Goal: Task Accomplishment & Management: Manage account settings

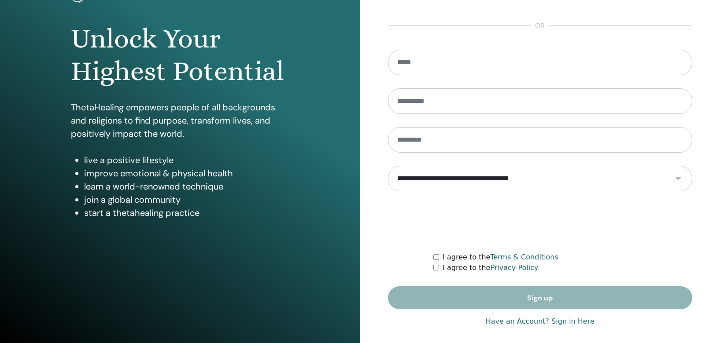
scroll to position [79, 0]
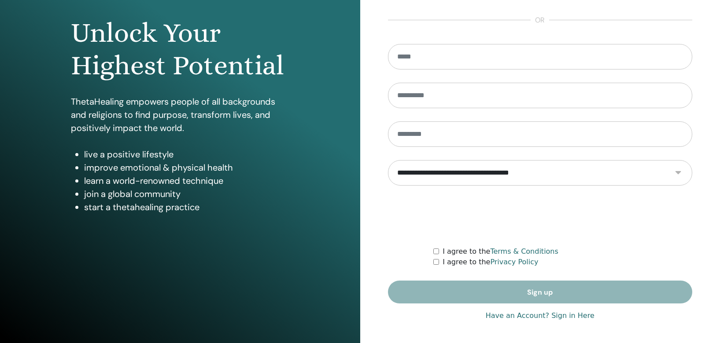
click at [576, 316] on link "Have an Account? Sign in Here" at bounding box center [540, 316] width 109 height 11
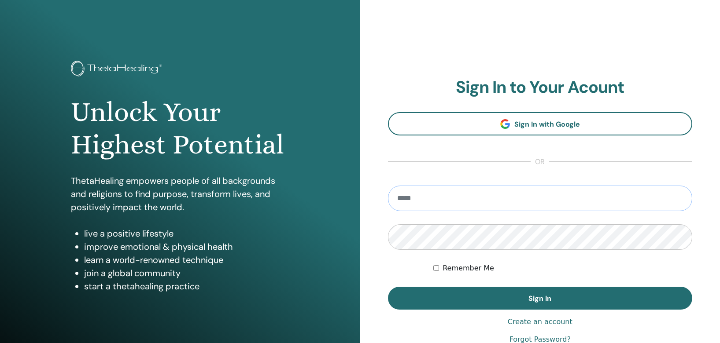
click at [505, 201] on input "email" at bounding box center [540, 199] width 305 height 26
type input "**********"
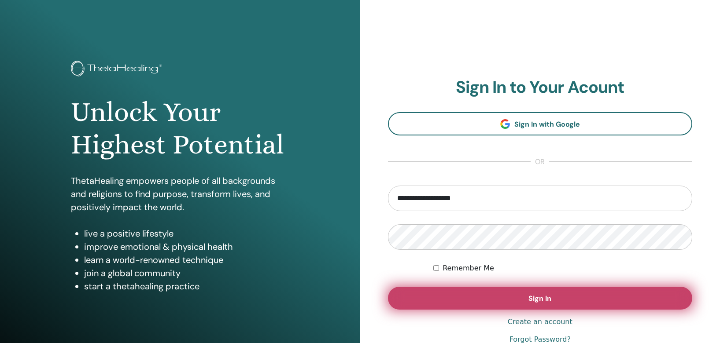
click at [488, 304] on button "Sign In" at bounding box center [540, 298] width 305 height 23
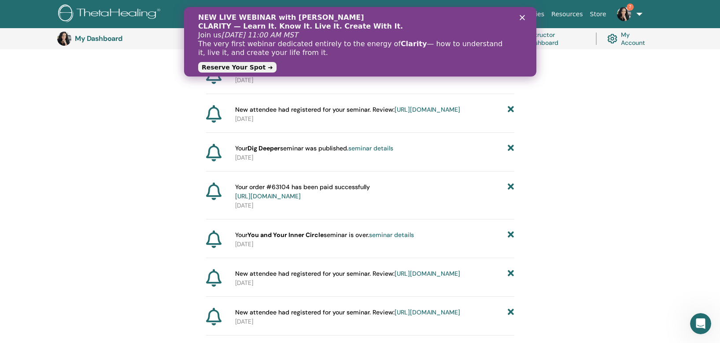
scroll to position [255, 0]
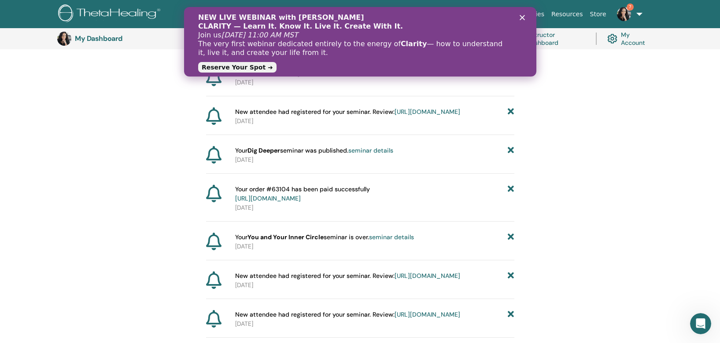
click at [395, 116] on link "https://member.thetahealing.com/instructor/seminar/379443/attendees" at bounding box center [428, 112] width 66 height 8
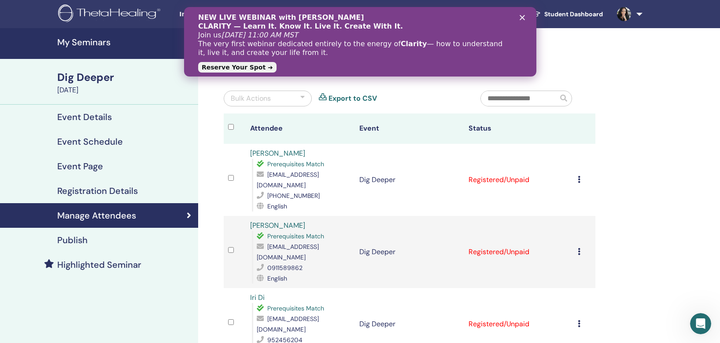
click at [578, 176] on icon at bounding box center [579, 179] width 3 height 7
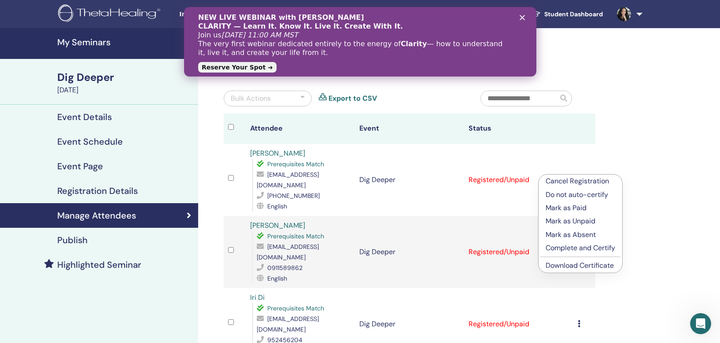
click at [579, 209] on p "Mark as Paid" at bounding box center [581, 208] width 70 height 11
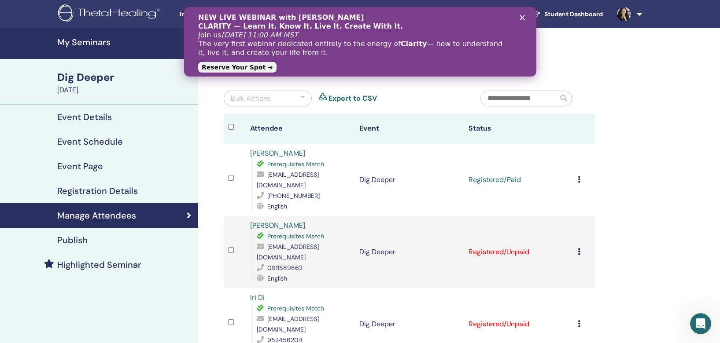
click at [577, 176] on td "Cancel Registration Do not auto-certify Mark as Paid Mark as Unpaid Mark as Abs…" at bounding box center [584, 180] width 22 height 72
click at [520, 21] on div "NEW LIVE WEBINAR with Vianna Stibal CLARITY — Learn It. Know It. Live It. Creat…" at bounding box center [360, 42] width 324 height 63
click at [521, 15] on icon "Close" at bounding box center [521, 17] width 5 height 5
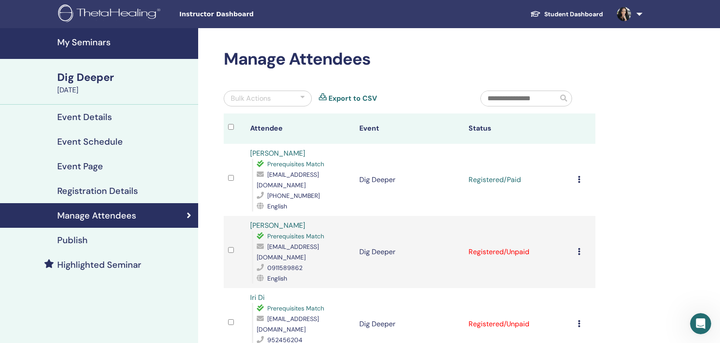
click at [579, 176] on icon at bounding box center [579, 179] width 3 height 7
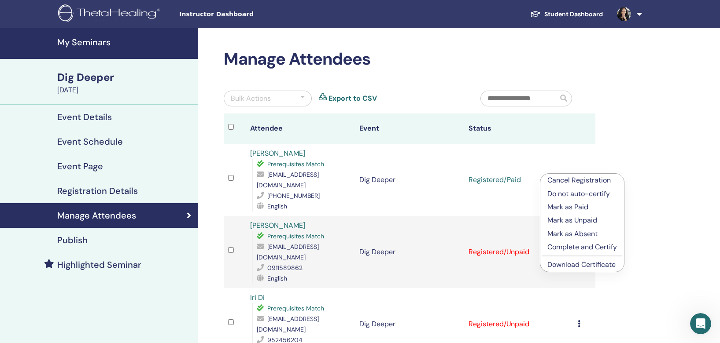
click at [579, 246] on p "Complete and Certify" at bounding box center [582, 247] width 70 height 11
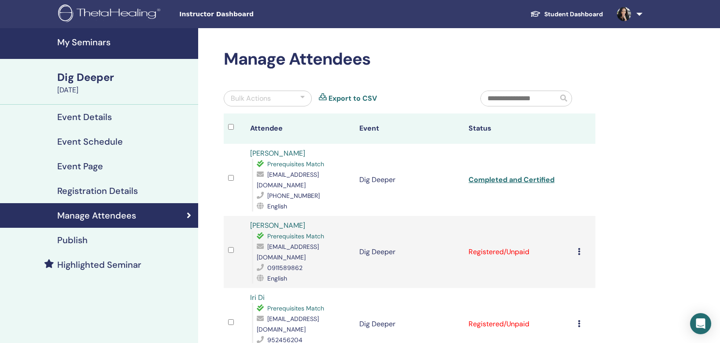
click at [579, 248] on icon at bounding box center [579, 251] width 3 height 7
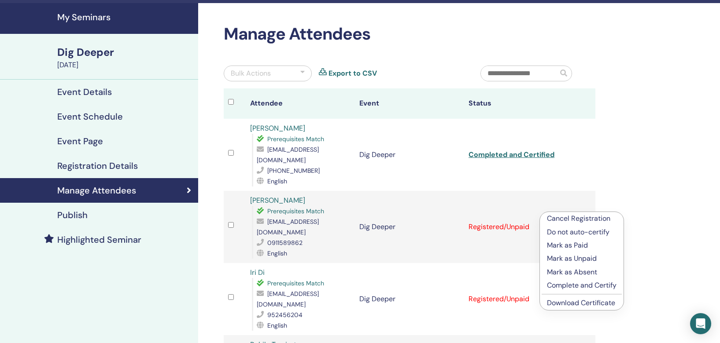
scroll to position [29, 0]
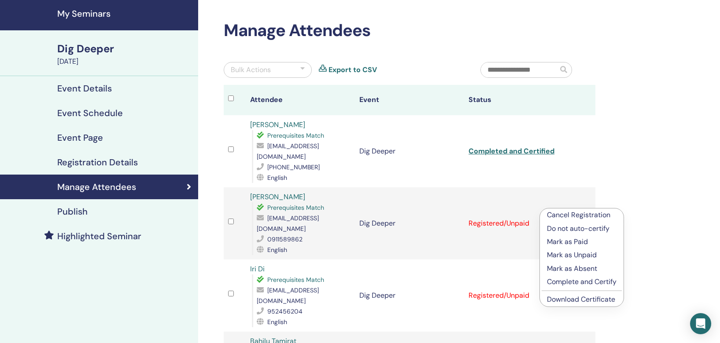
click at [579, 241] on p "Mark as Paid" at bounding box center [582, 242] width 70 height 11
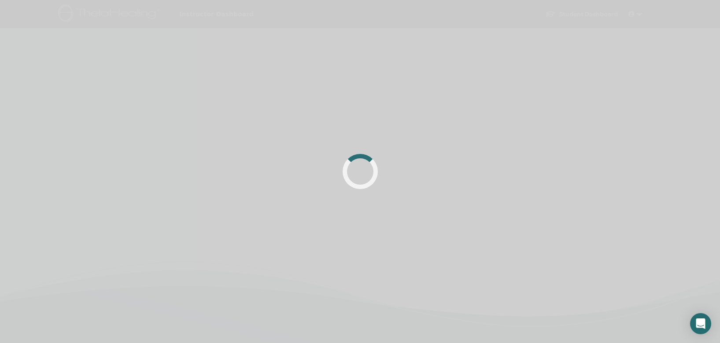
scroll to position [29, 0]
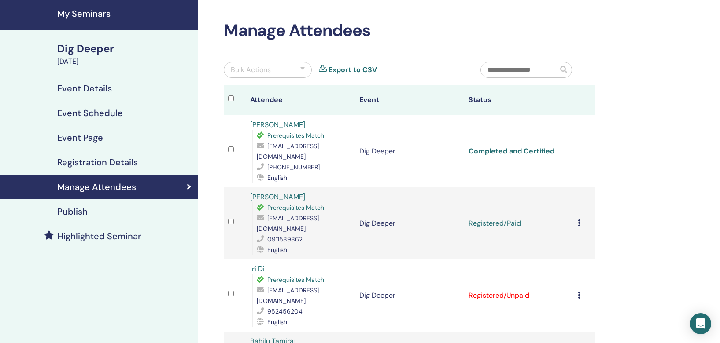
click at [577, 206] on td "Cancel Registration Do not auto-certify Mark as Paid Mark as Unpaid Mark as Abs…" at bounding box center [584, 224] width 22 height 72
click at [579, 220] on icon at bounding box center [579, 223] width 3 height 7
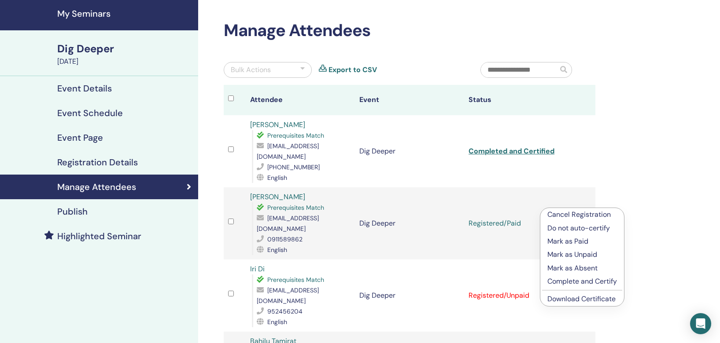
click at [575, 285] on p "Complete and Certify" at bounding box center [582, 282] width 70 height 11
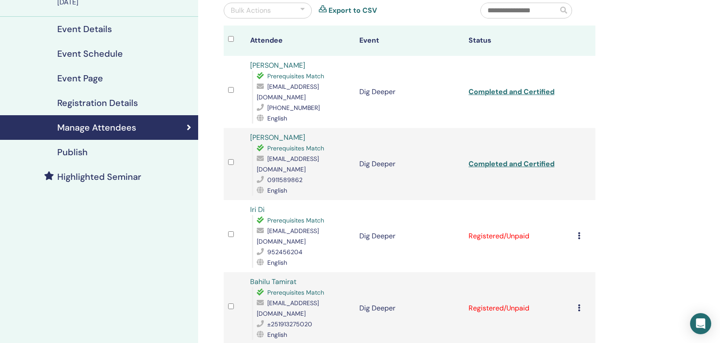
scroll to position [128, 0]
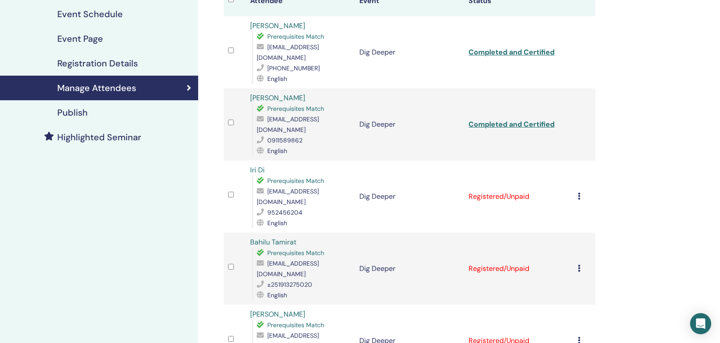
click at [581, 192] on div "Cancel Registration Do not auto-certify Mark as Paid Mark as Unpaid Mark as Abs…" at bounding box center [584, 197] width 13 height 11
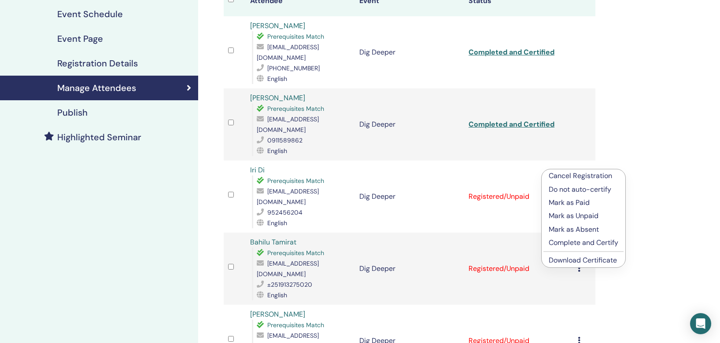
click at [581, 203] on p "Mark as Paid" at bounding box center [584, 203] width 70 height 11
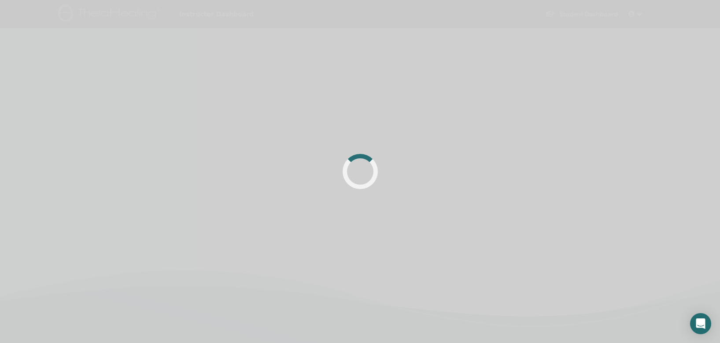
scroll to position [128, 0]
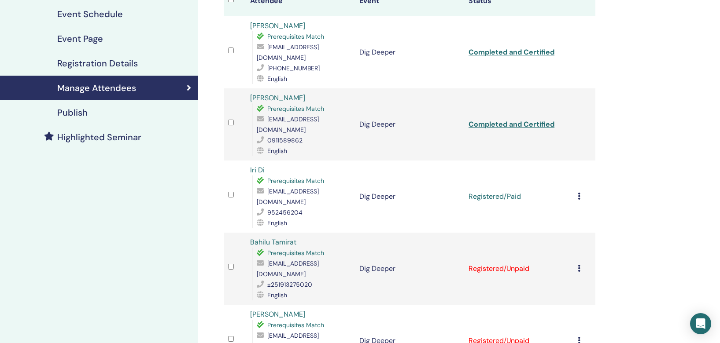
click at [579, 193] on icon at bounding box center [579, 196] width 3 height 7
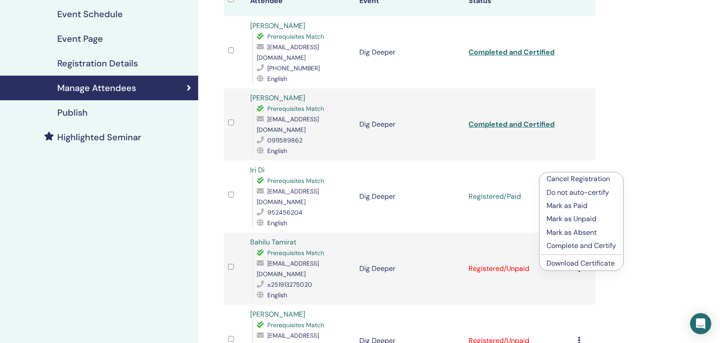
click at [587, 243] on p "Complete and Certify" at bounding box center [581, 246] width 70 height 11
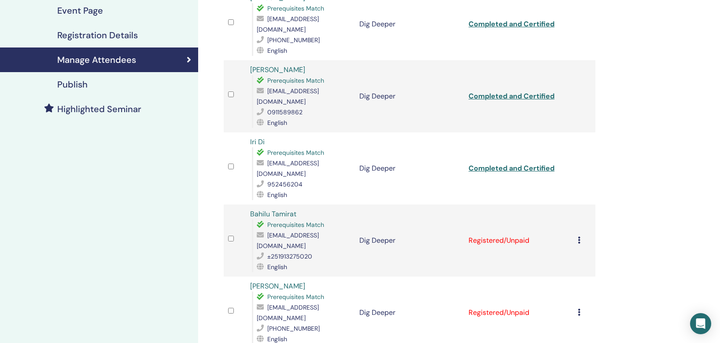
scroll to position [157, 0]
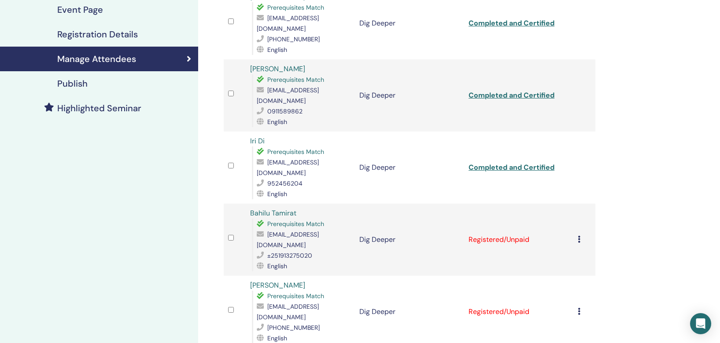
click at [579, 236] on icon at bounding box center [579, 239] width 3 height 7
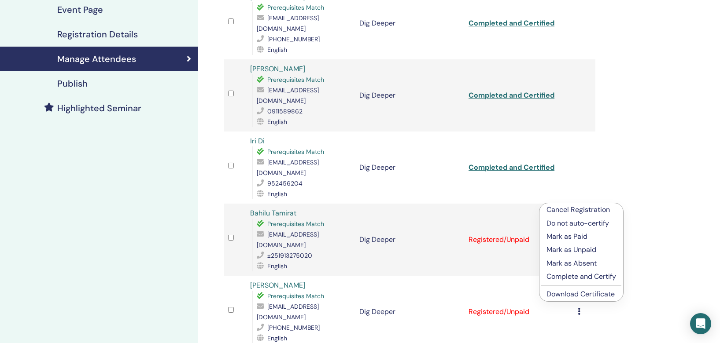
click at [579, 239] on p "Mark as Paid" at bounding box center [581, 237] width 70 height 11
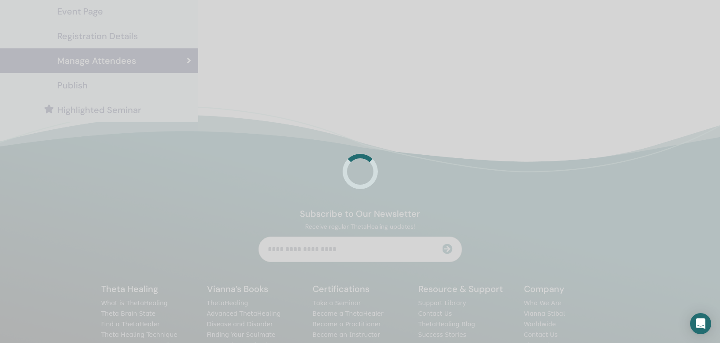
scroll to position [157, 0]
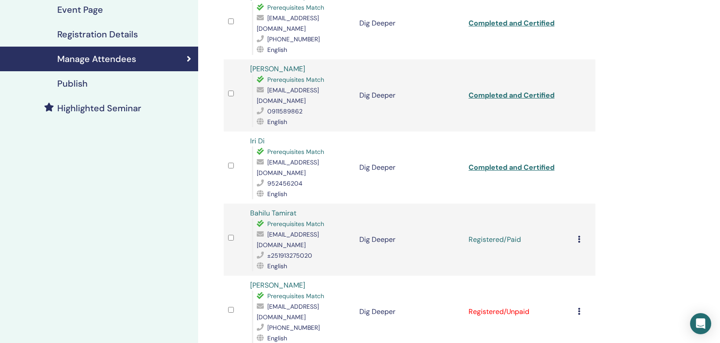
click at [578, 236] on icon at bounding box center [579, 239] width 3 height 7
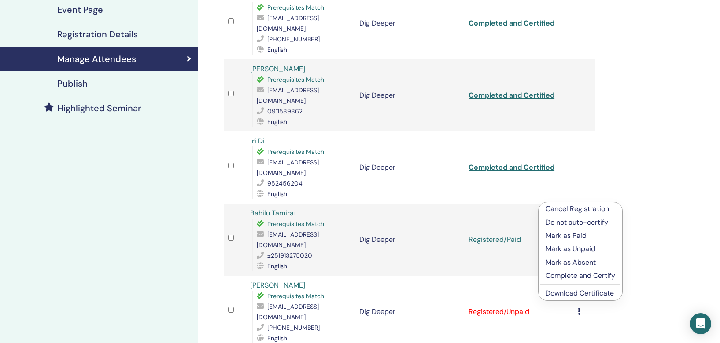
click at [582, 276] on p "Complete and Certify" at bounding box center [581, 276] width 70 height 11
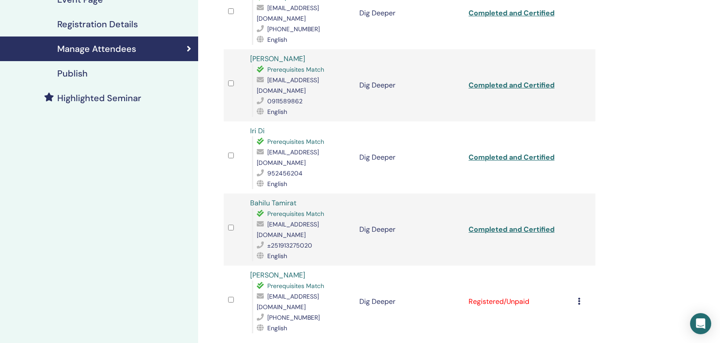
scroll to position [172, 0]
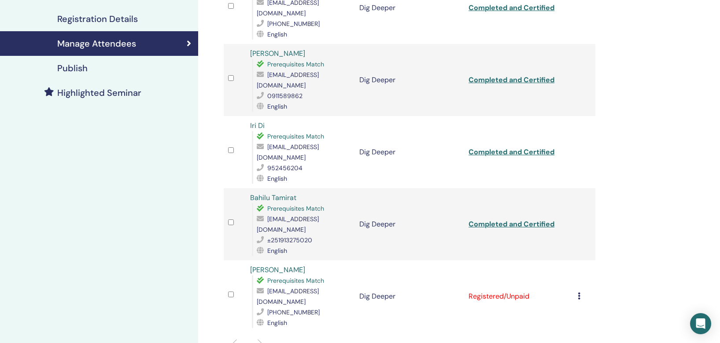
click at [579, 293] on icon at bounding box center [579, 296] width 3 height 7
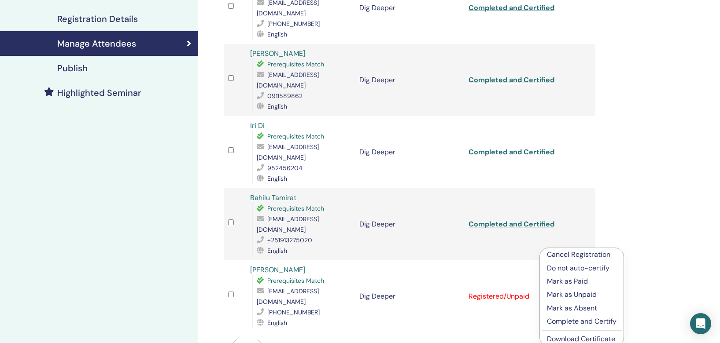
click at [579, 282] on p "Mark as Paid" at bounding box center [582, 282] width 70 height 11
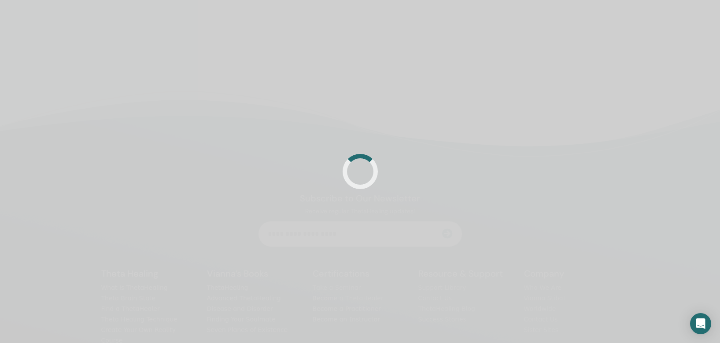
scroll to position [172, 0]
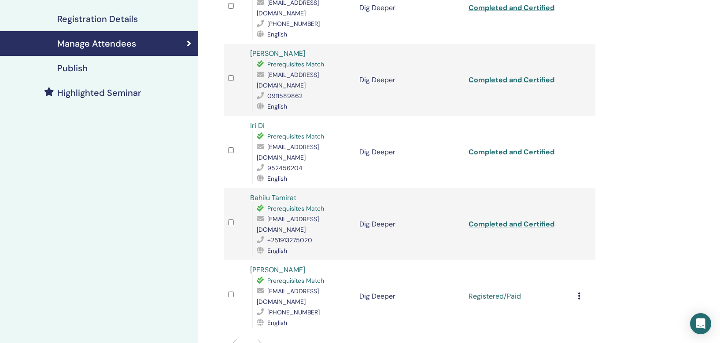
click at [579, 293] on icon at bounding box center [579, 296] width 3 height 7
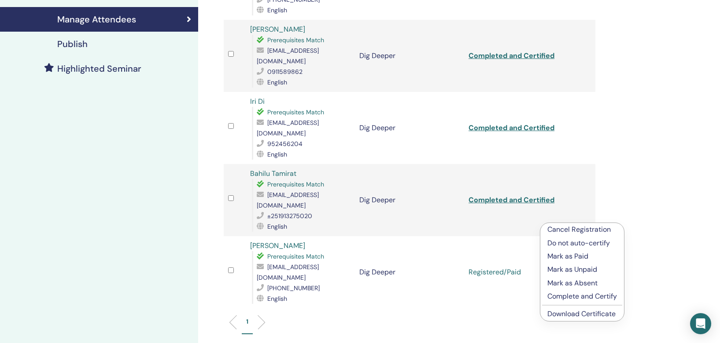
scroll to position [197, 0]
click at [581, 297] on p "Complete and Certify" at bounding box center [582, 296] width 70 height 11
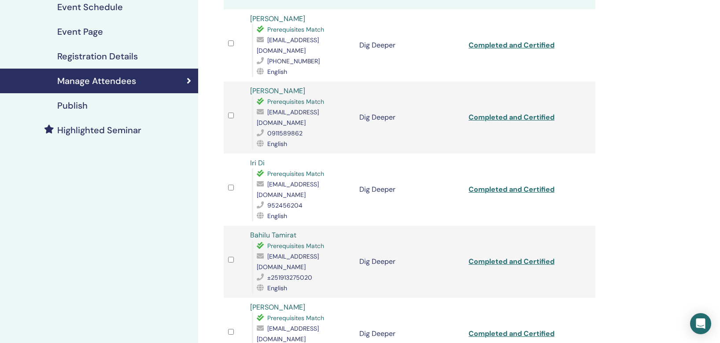
scroll to position [145, 0]
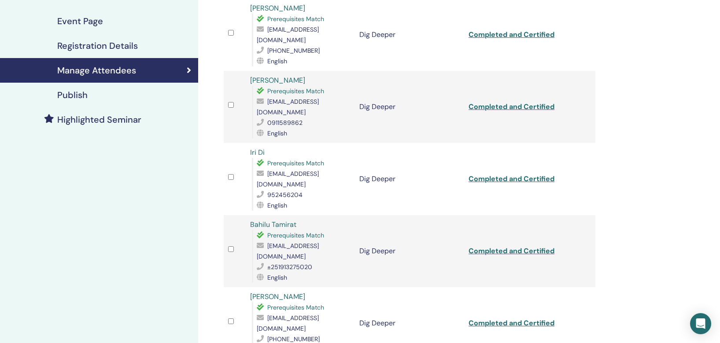
click at [229, 100] on div at bounding box center [234, 106] width 13 height 13
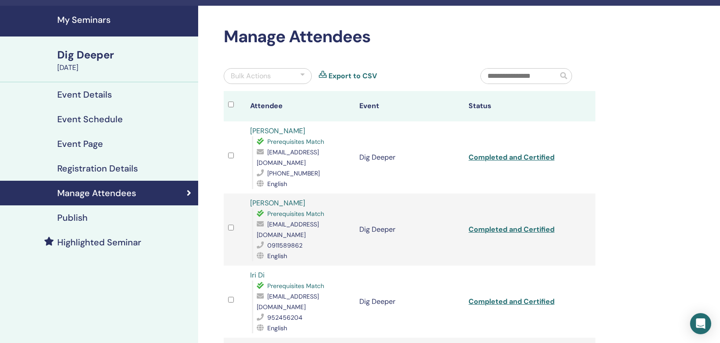
scroll to position [0, 0]
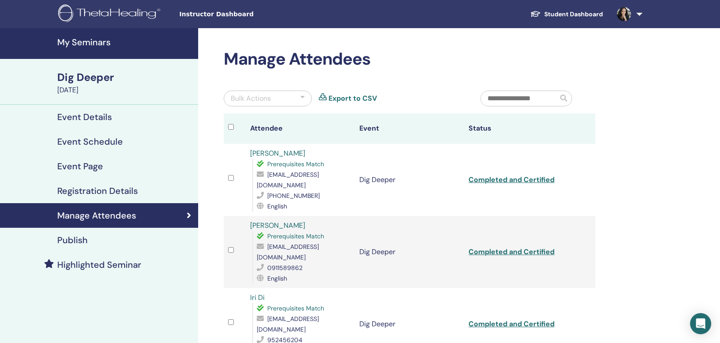
click at [348, 100] on link "Export to CSV" at bounding box center [352, 98] width 48 height 11
click at [498, 175] on link "Completed and Certified" at bounding box center [512, 179] width 86 height 9
click at [497, 247] on link "Completed and Certified" at bounding box center [512, 251] width 86 height 9
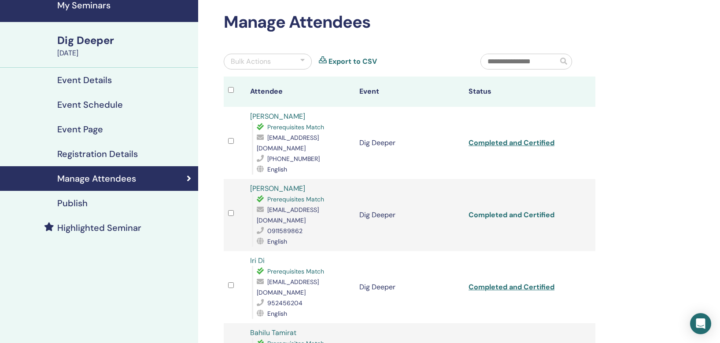
scroll to position [73, 0]
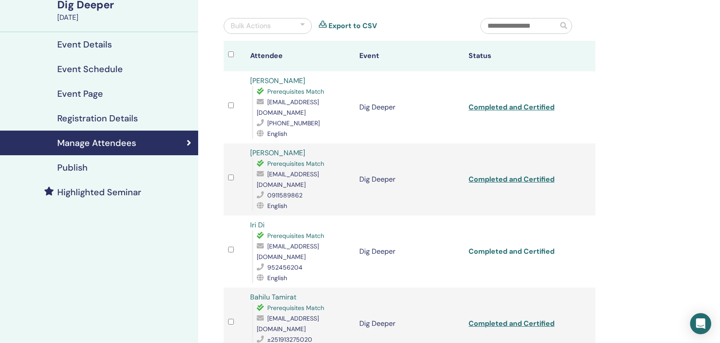
click at [496, 247] on link "Completed and Certified" at bounding box center [512, 251] width 86 height 9
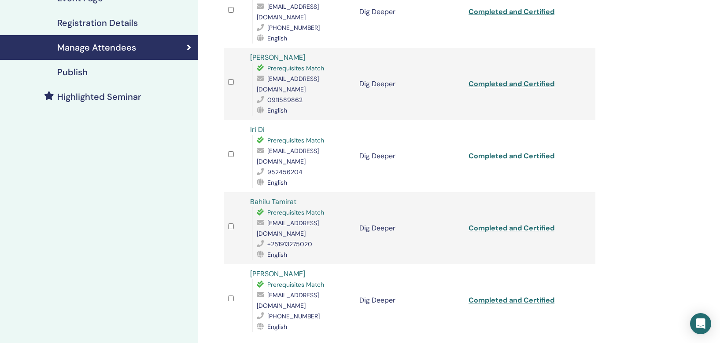
scroll to position [204, 0]
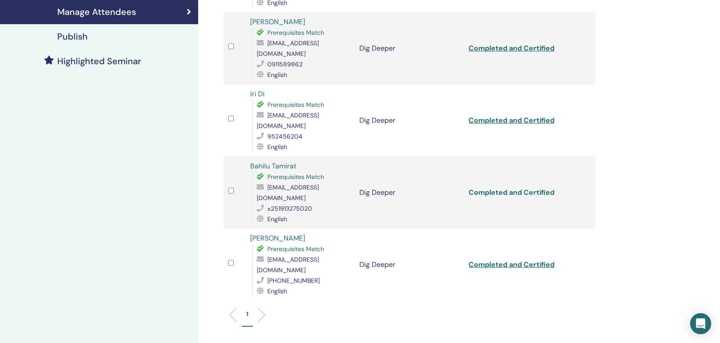
click at [488, 188] on link "Completed and Certified" at bounding box center [512, 192] width 86 height 9
click at [491, 260] on link "Completed and Certified" at bounding box center [512, 264] width 86 height 9
